Goal: Task Accomplishment & Management: Use online tool/utility

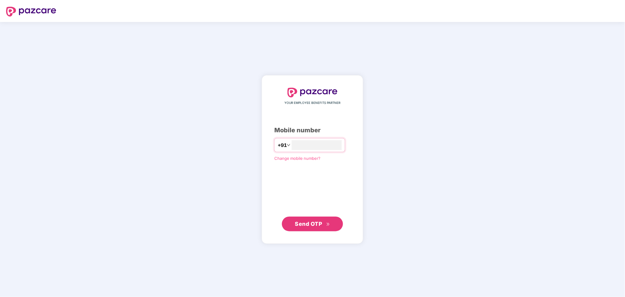
type input "**********"
click at [317, 228] on button "Send OTP" at bounding box center [312, 223] width 61 height 15
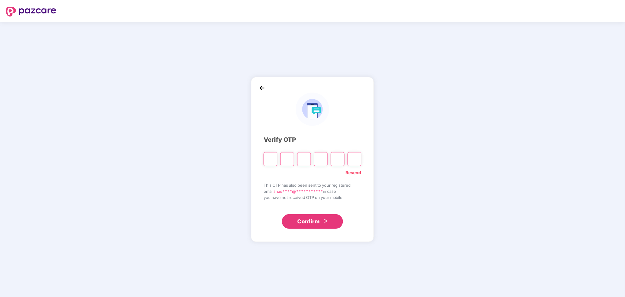
paste input "*"
type input "*"
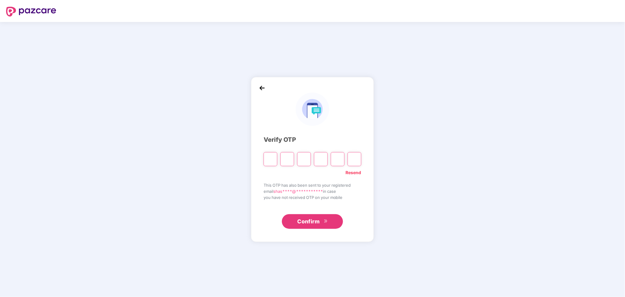
type input "*"
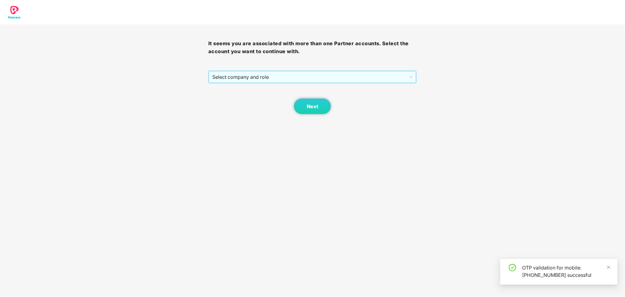
click at [371, 71] on div "Select company and role" at bounding box center [312, 77] width 208 height 13
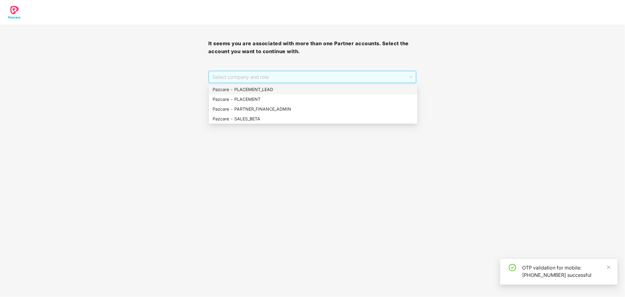
click at [306, 79] on span "Select company and role" at bounding box center [312, 77] width 200 height 12
click at [289, 89] on div "Pazcare - PLACEMENT_LEAD" at bounding box center [313, 89] width 201 height 7
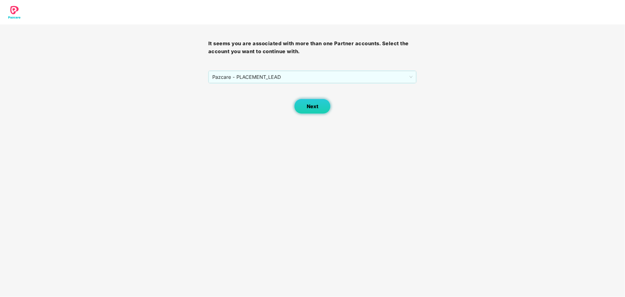
click at [306, 109] on button "Next" at bounding box center [312, 106] width 37 height 15
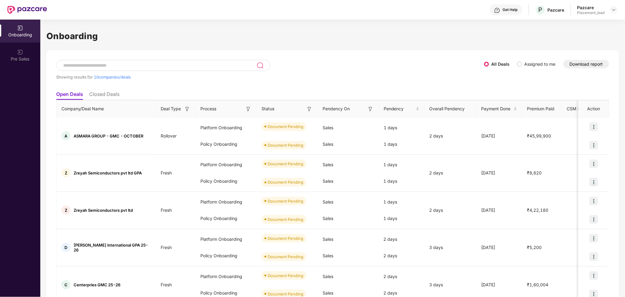
click at [580, 64] on button "Download report" at bounding box center [587, 64] width 46 height 8
click at [591, 143] on img at bounding box center [594, 145] width 9 height 9
click at [615, 11] on img at bounding box center [614, 9] width 5 height 5
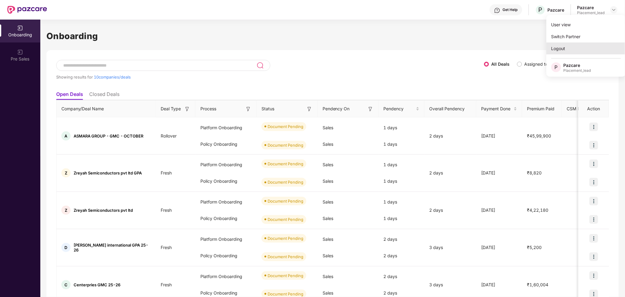
click at [574, 51] on div "Logout" at bounding box center [586, 48] width 79 height 12
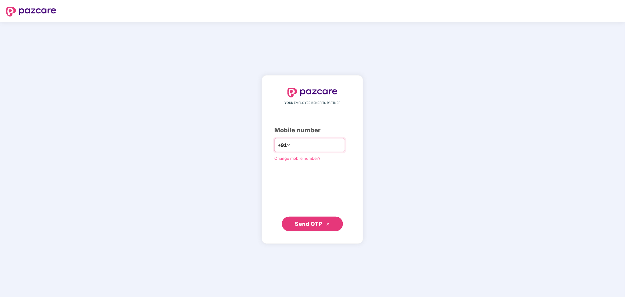
click at [339, 145] on input "number" at bounding box center [317, 145] width 50 height 10
paste input "**********"
type input "**********"
click at [341, 144] on input "**********" at bounding box center [317, 145] width 50 height 10
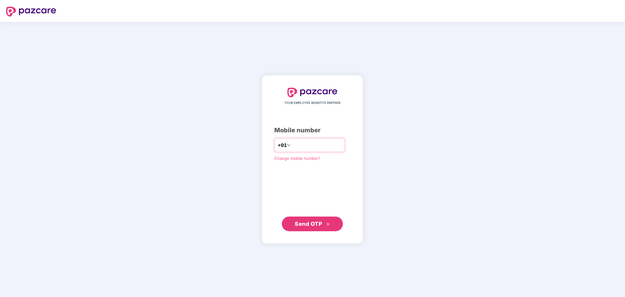
click at [341, 144] on input "**********" at bounding box center [317, 145] width 50 height 10
type input "**********"
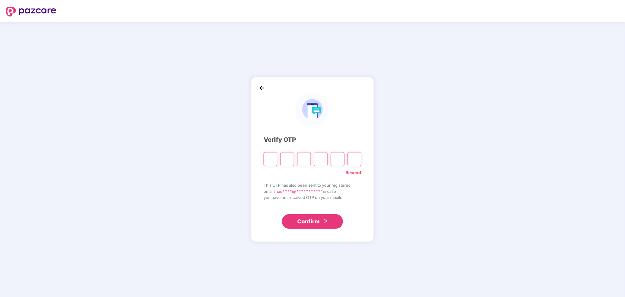
paste input "*"
type input "*"
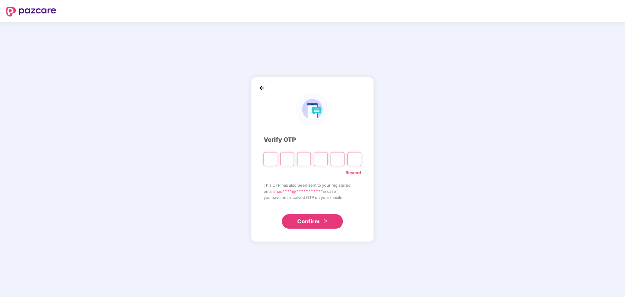
type input "*"
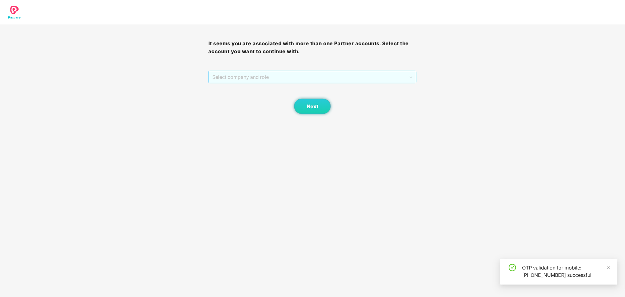
click at [314, 81] on span "Select company and role" at bounding box center [312, 77] width 200 height 12
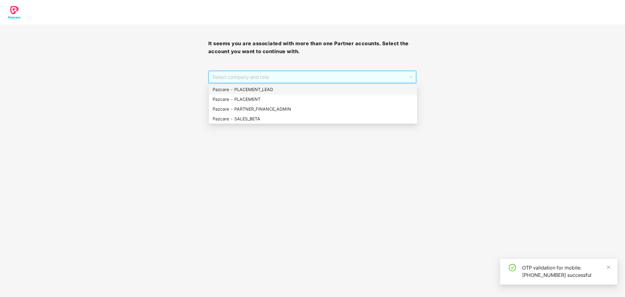
click at [280, 93] on div "Pazcare - PLACEMENT_LEAD" at bounding box center [313, 90] width 208 height 10
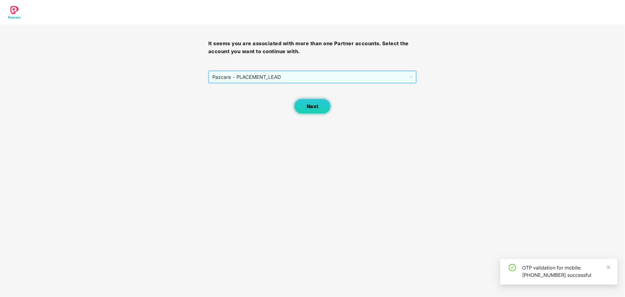
click at [325, 105] on button "Next" at bounding box center [312, 106] width 37 height 15
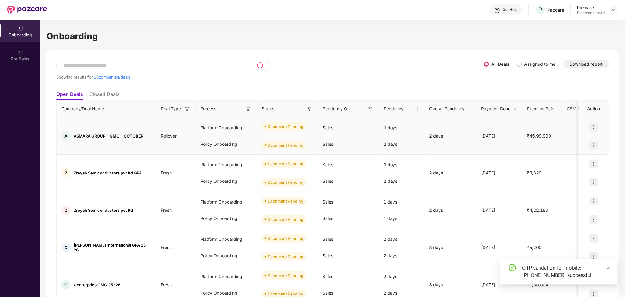
click at [597, 141] on img at bounding box center [594, 145] width 9 height 9
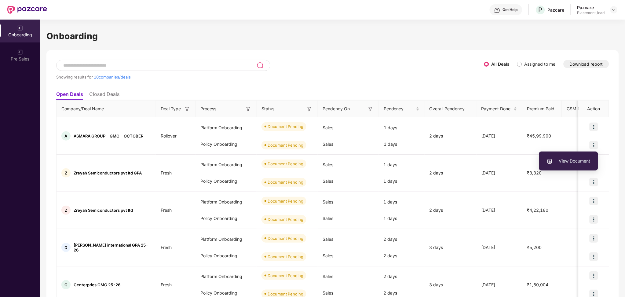
click at [394, 68] on div "Showing results for 10 companies/deals" at bounding box center [270, 74] width 428 height 28
click at [371, 108] on img at bounding box center [371, 109] width 6 height 6
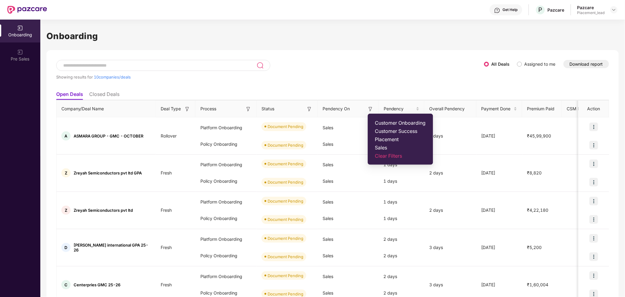
click at [385, 138] on span "Placement" at bounding box center [400, 139] width 51 height 6
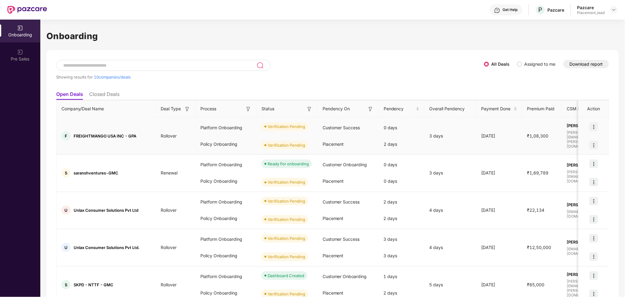
click at [592, 143] on img at bounding box center [594, 145] width 9 height 9
click at [332, 53] on div "Showing results for 10 companies/deals All Deals Assigned to me Download report…" at bounding box center [332, 281] width 573 height 462
